Goal: Information Seeking & Learning: Learn about a topic

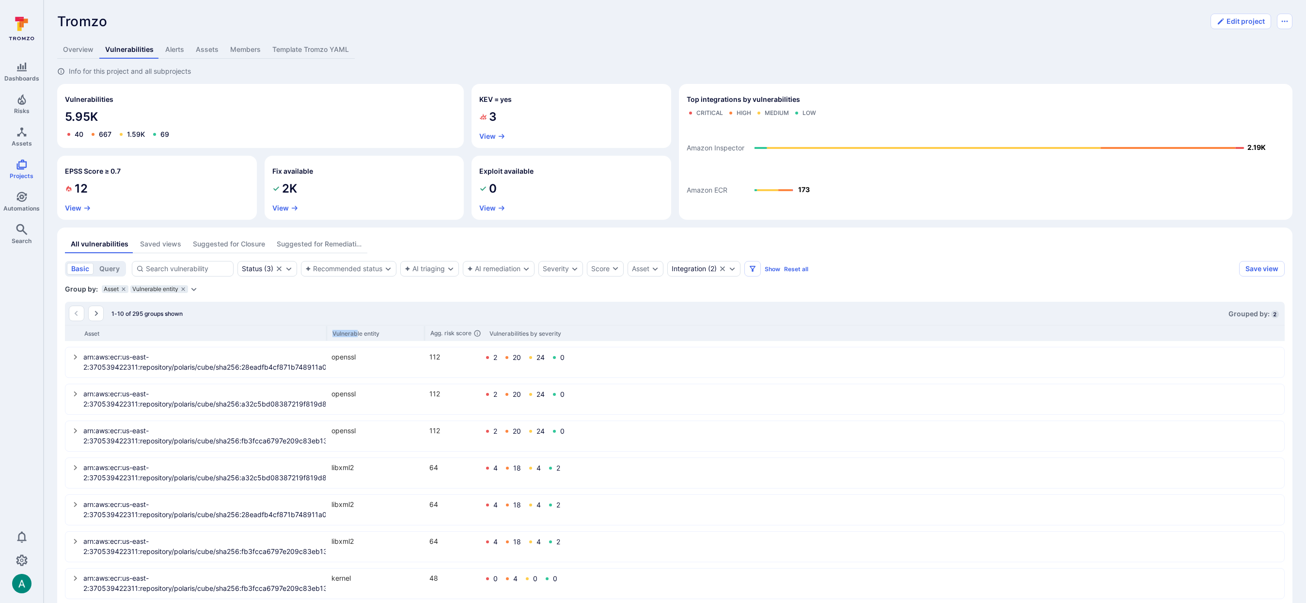
drag, startPoint x: 175, startPoint y: 331, endPoint x: 358, endPoint y: 333, distance: 182.3
click at [358, 333] on div "Asset Vulnerable entity Agg. risk score Vulnerabilities by severity" at bounding box center [675, 333] width 1220 height 16
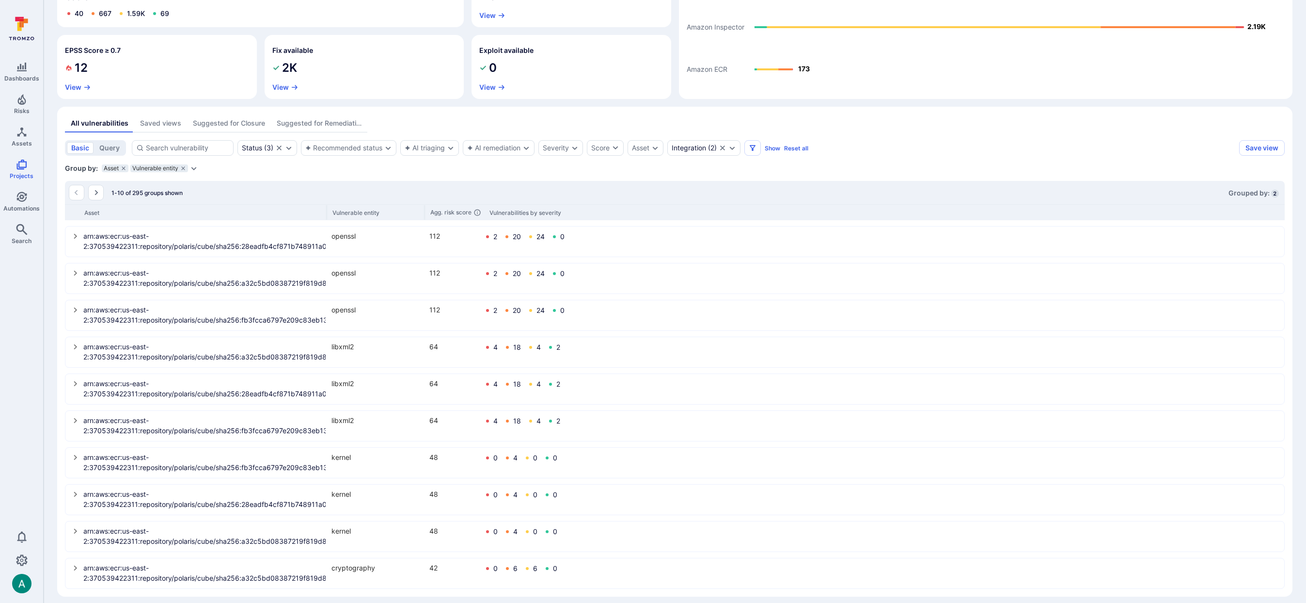
scroll to position [128, 0]
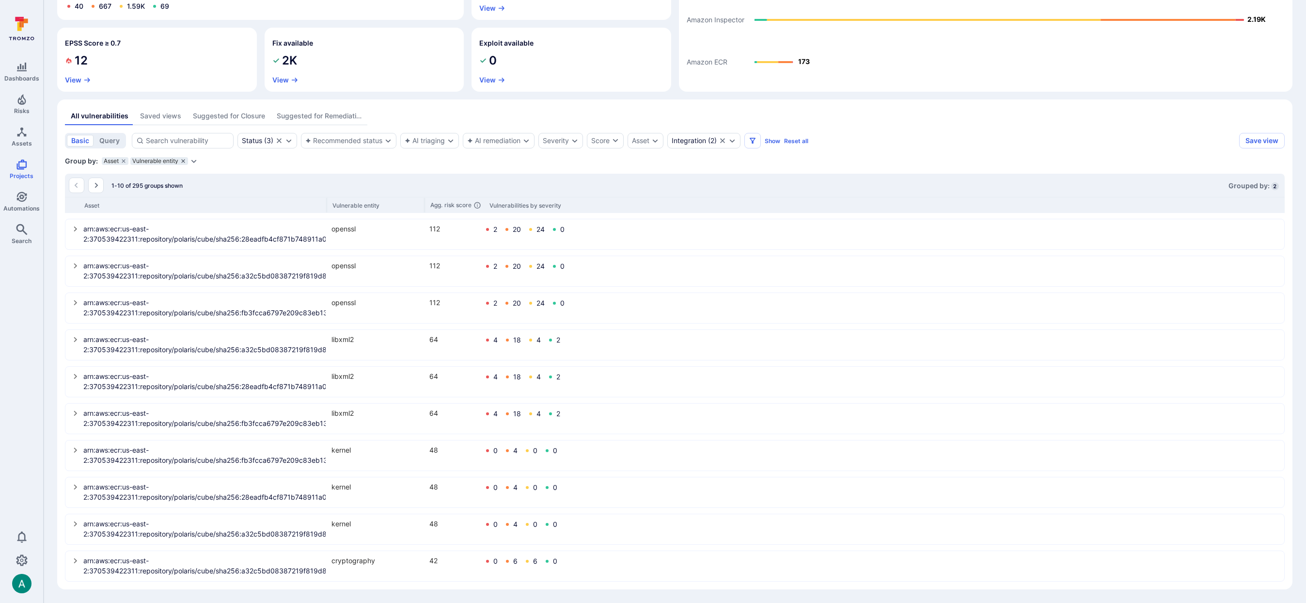
click at [181, 160] on icon "grouping parameters" at bounding box center [183, 161] width 6 height 6
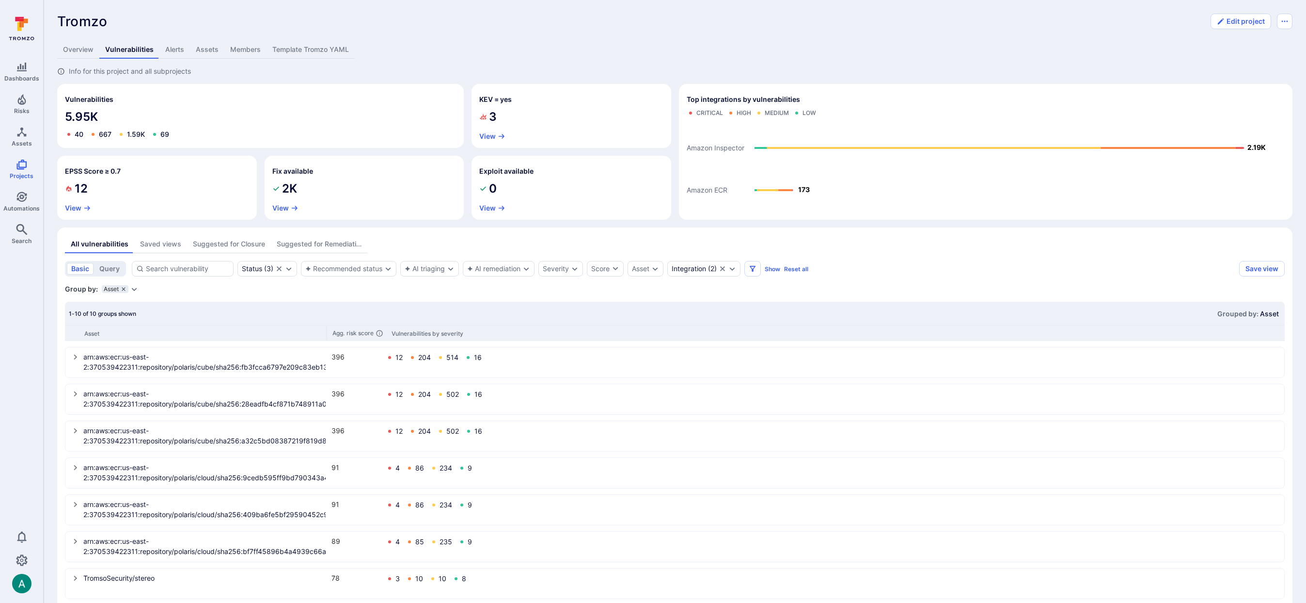
click at [122, 289] on icon "grouping parameters" at bounding box center [124, 289] width 6 height 6
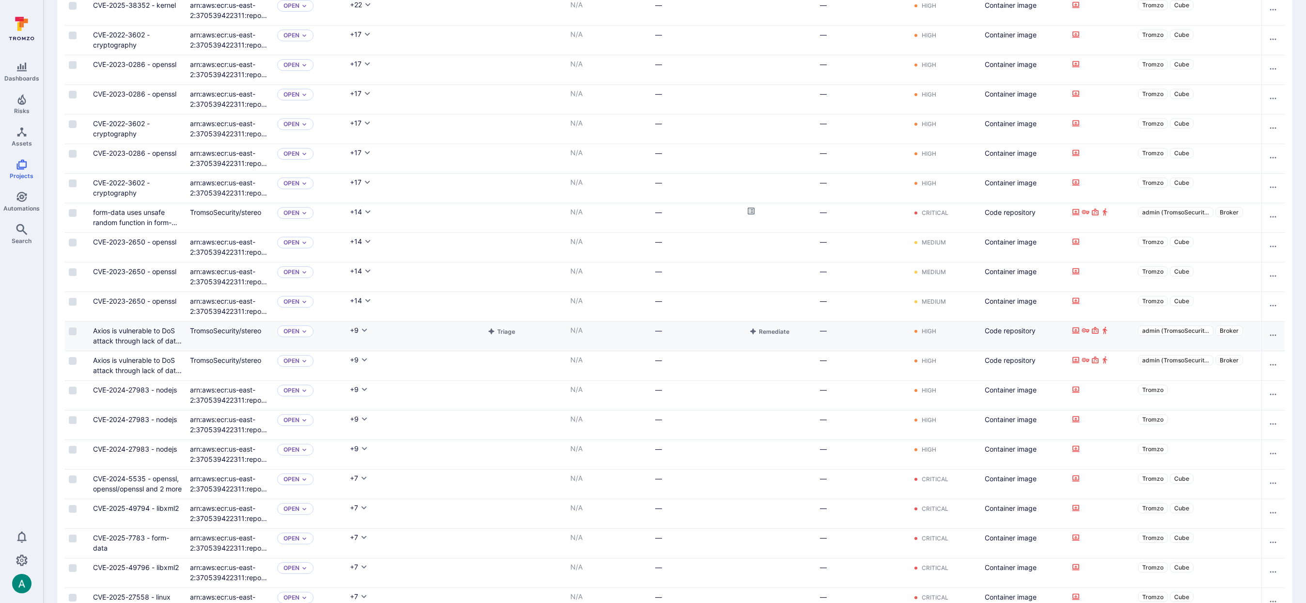
scroll to position [305, 0]
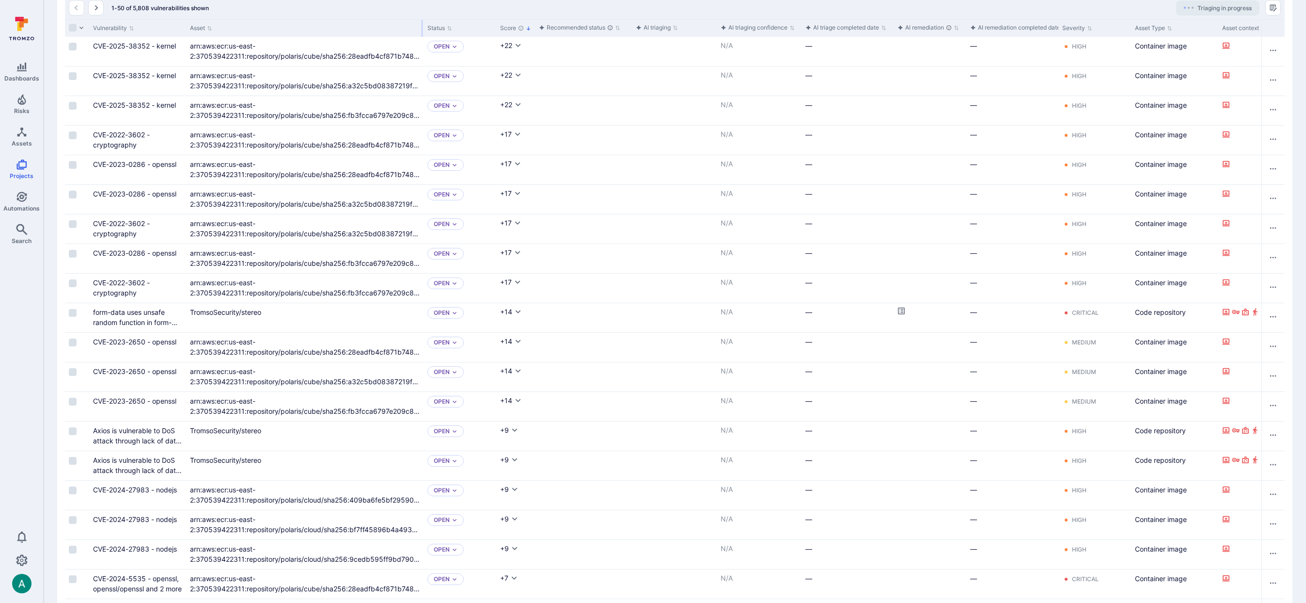
drag, startPoint x: 272, startPoint y: 27, endPoint x: 422, endPoint y: 30, distance: 150.3
click at [422, 30] on div at bounding box center [422, 28] width 1 height 17
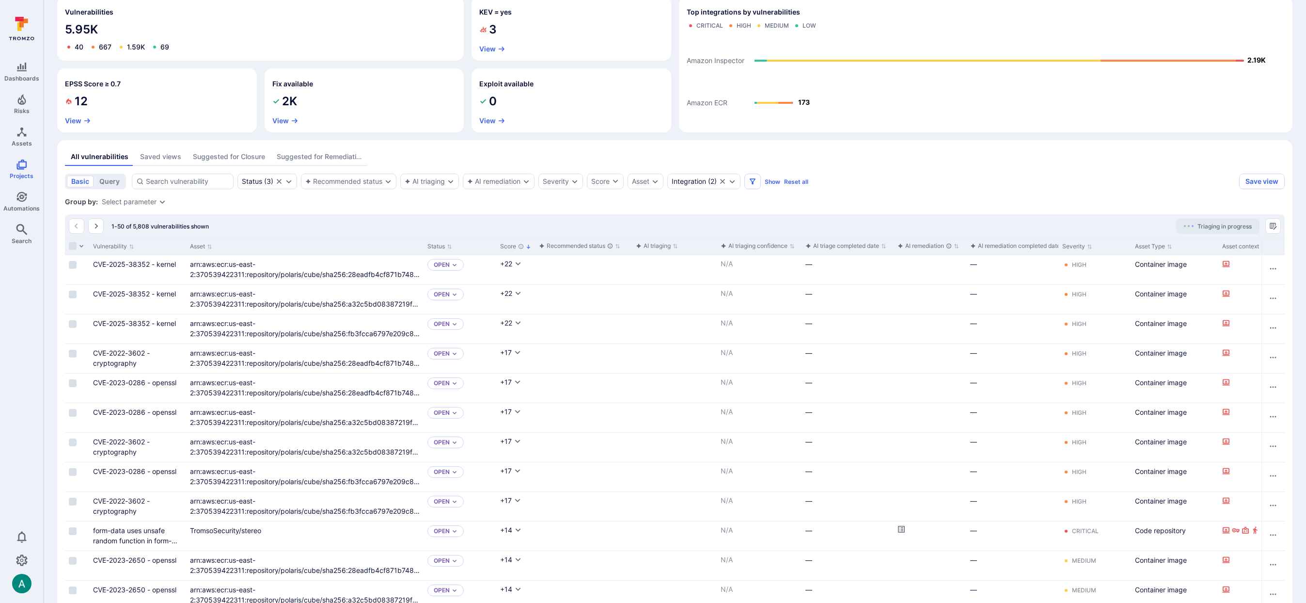
scroll to position [0, 0]
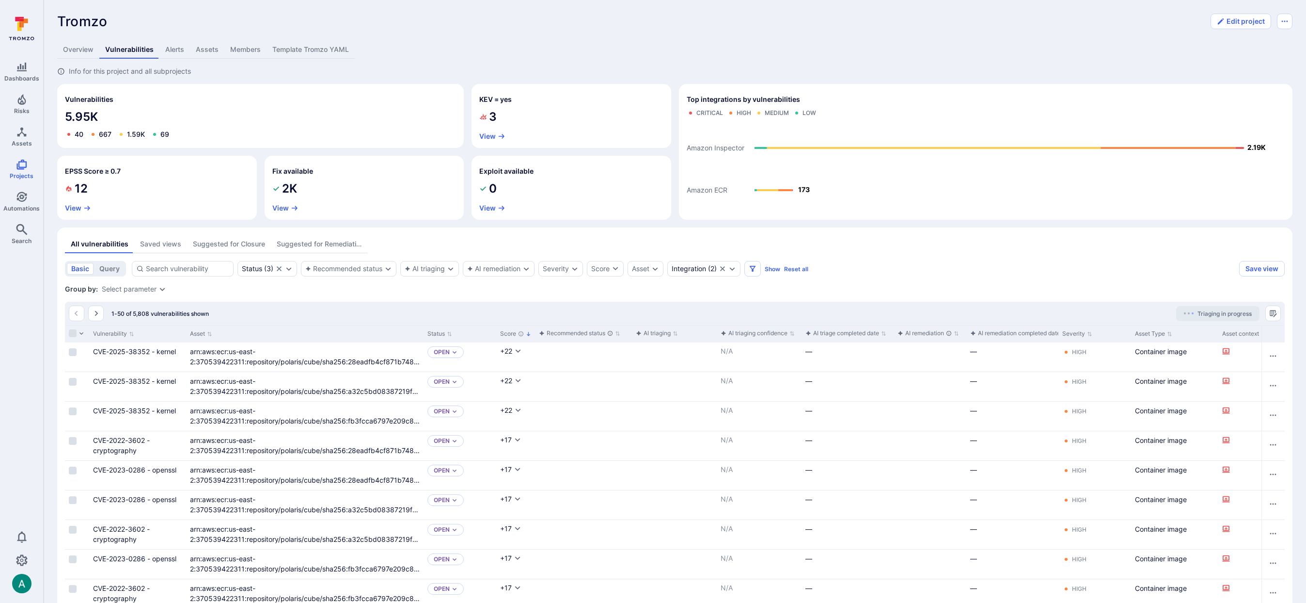
click at [159, 288] on icon "Expand dropdown" at bounding box center [163, 289] width 8 height 8
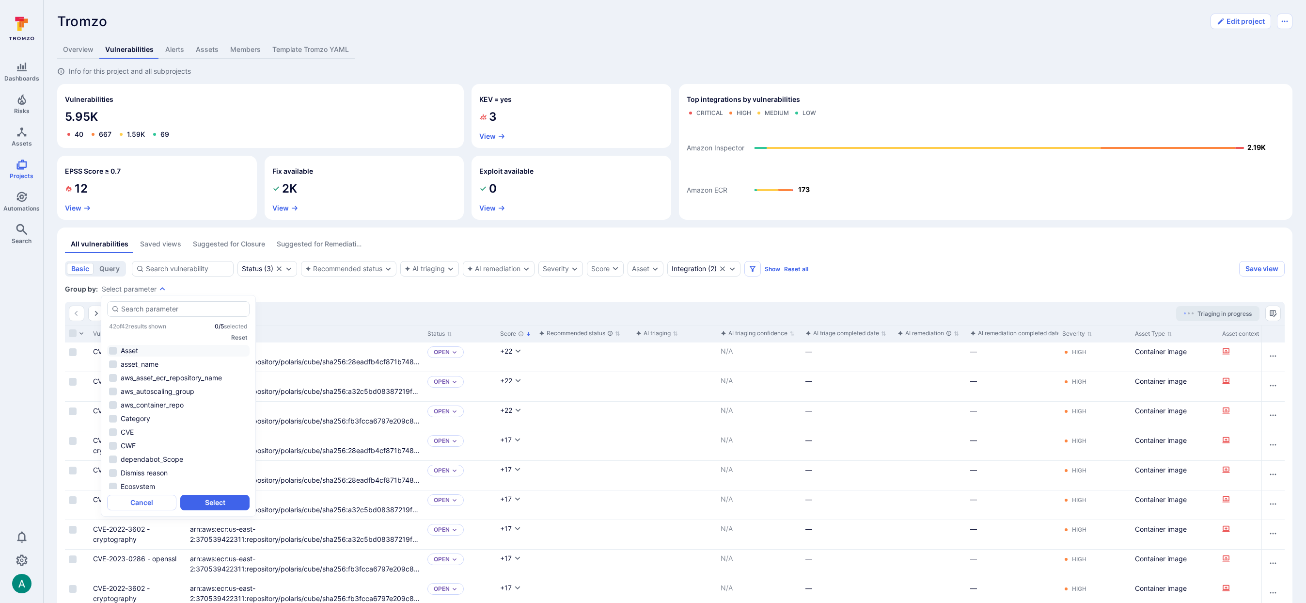
click at [156, 348] on li "Asset" at bounding box center [178, 351] width 143 height 12
click at [241, 508] on button "Select" at bounding box center [214, 502] width 69 height 16
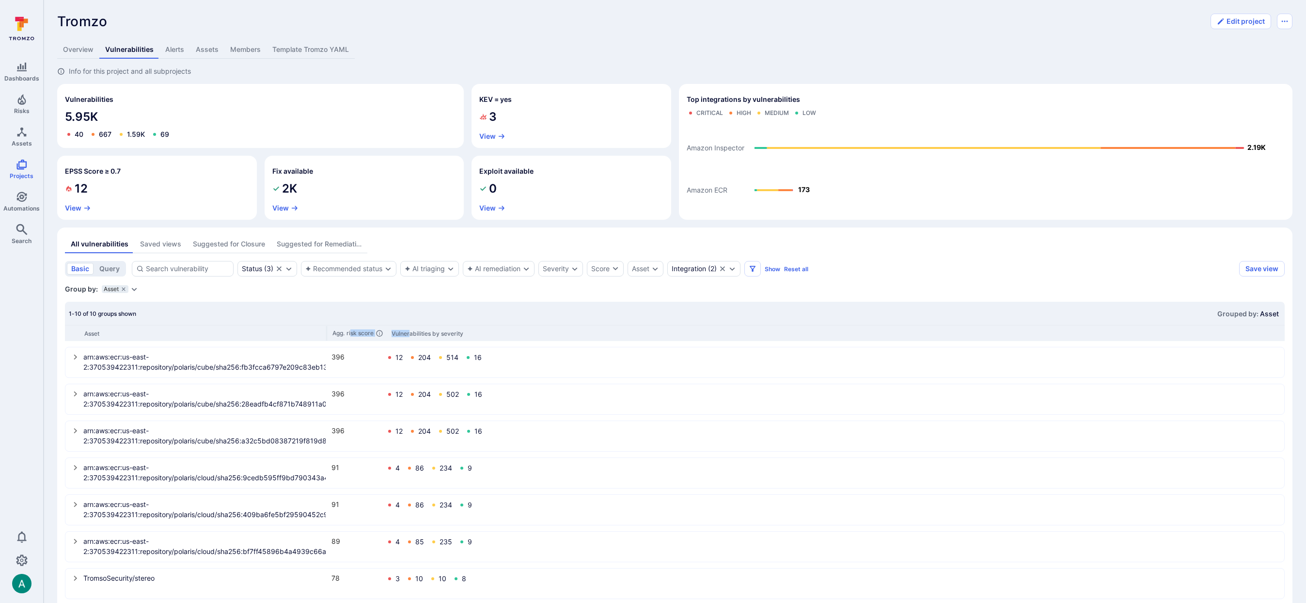
drag, startPoint x: 176, startPoint y: 333, endPoint x: 411, endPoint y: 333, distance: 234.6
click at [411, 333] on div "Asset Agg. risk score Vulnerabilities by severity" at bounding box center [675, 333] width 1220 height 16
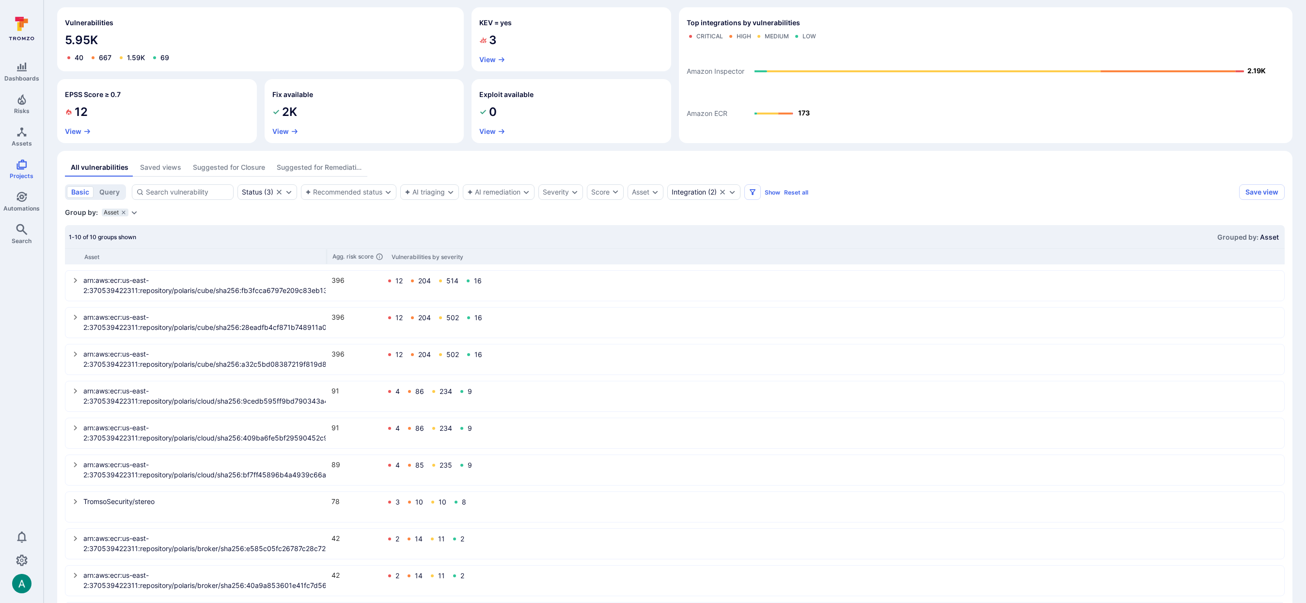
scroll to position [128, 0]
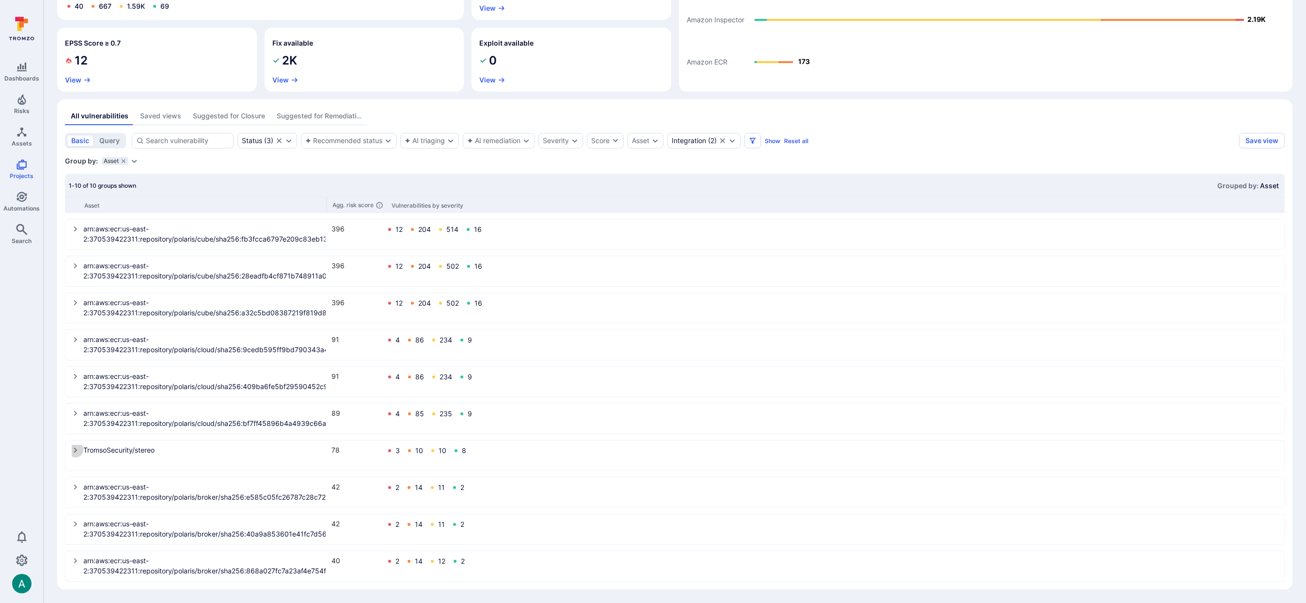
click at [75, 450] on icon "select group" at bounding box center [75, 449] width 3 height 5
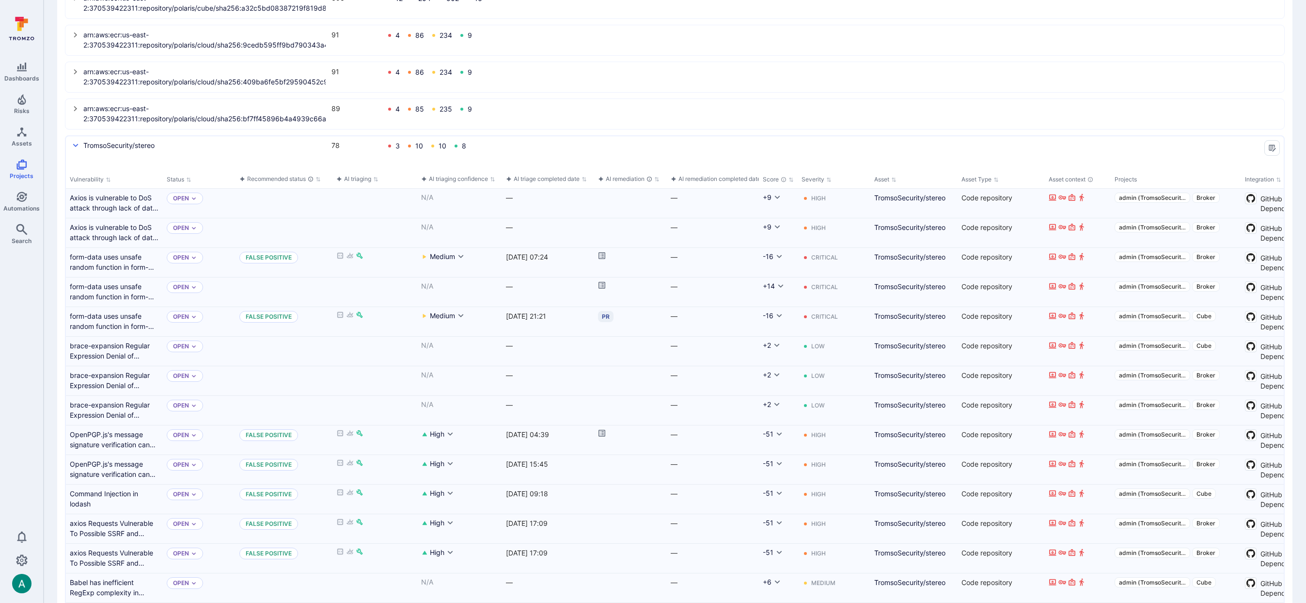
scroll to position [433, 0]
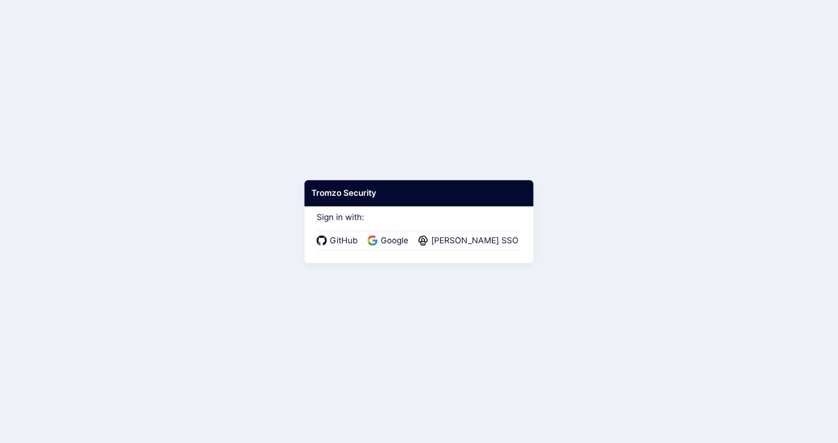
drag, startPoint x: 357, startPoint y: 48, endPoint x: 395, endPoint y: 217, distance: 172.9
click at [357, 48] on body "Tromzo Security Sign in with: GitHub Google Warby Parker SSO" at bounding box center [419, 221] width 838 height 443
click at [398, 240] on span "Google" at bounding box center [394, 241] width 33 height 13
